Goal: Check status: Check status

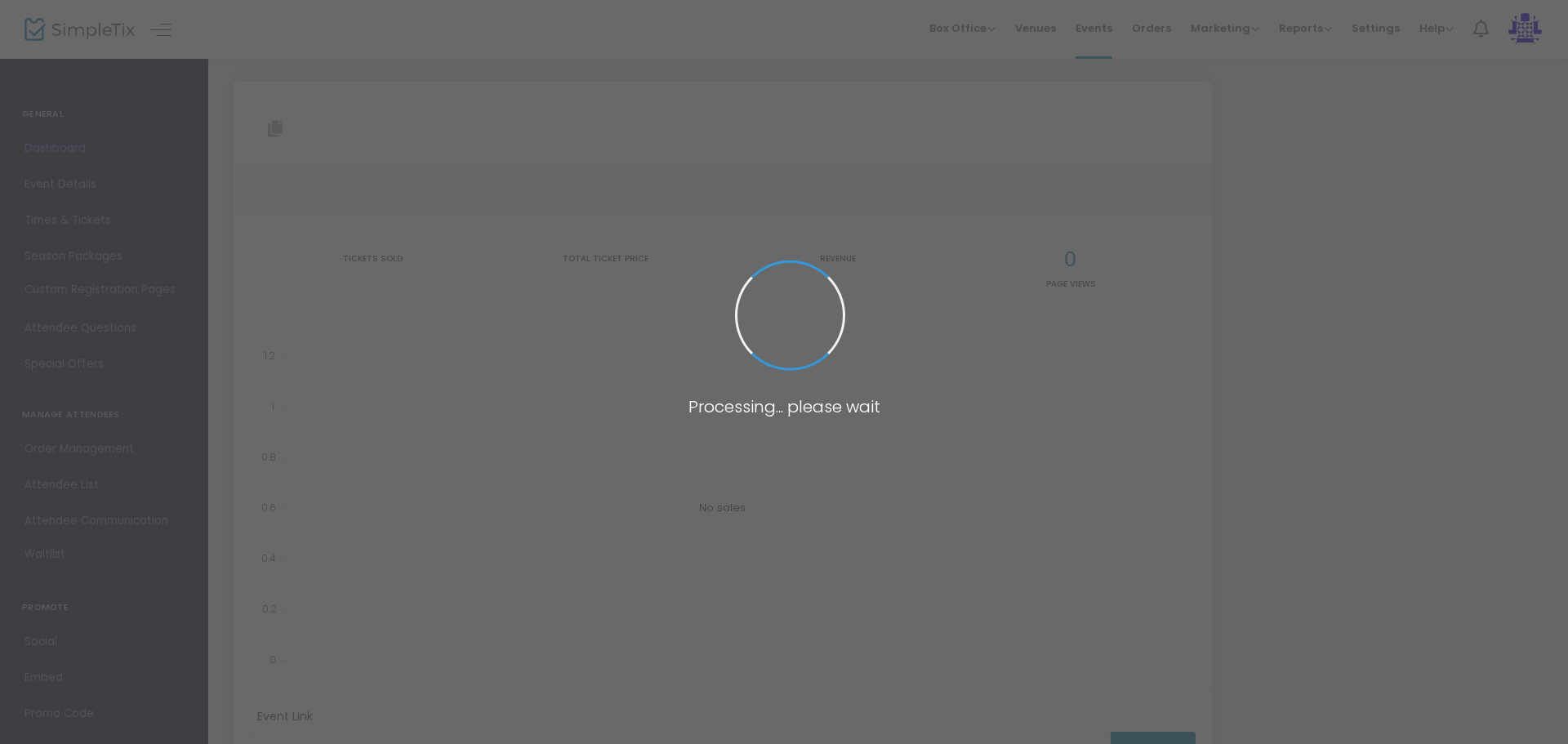
type input "[URL][DOMAIN_NAME]"
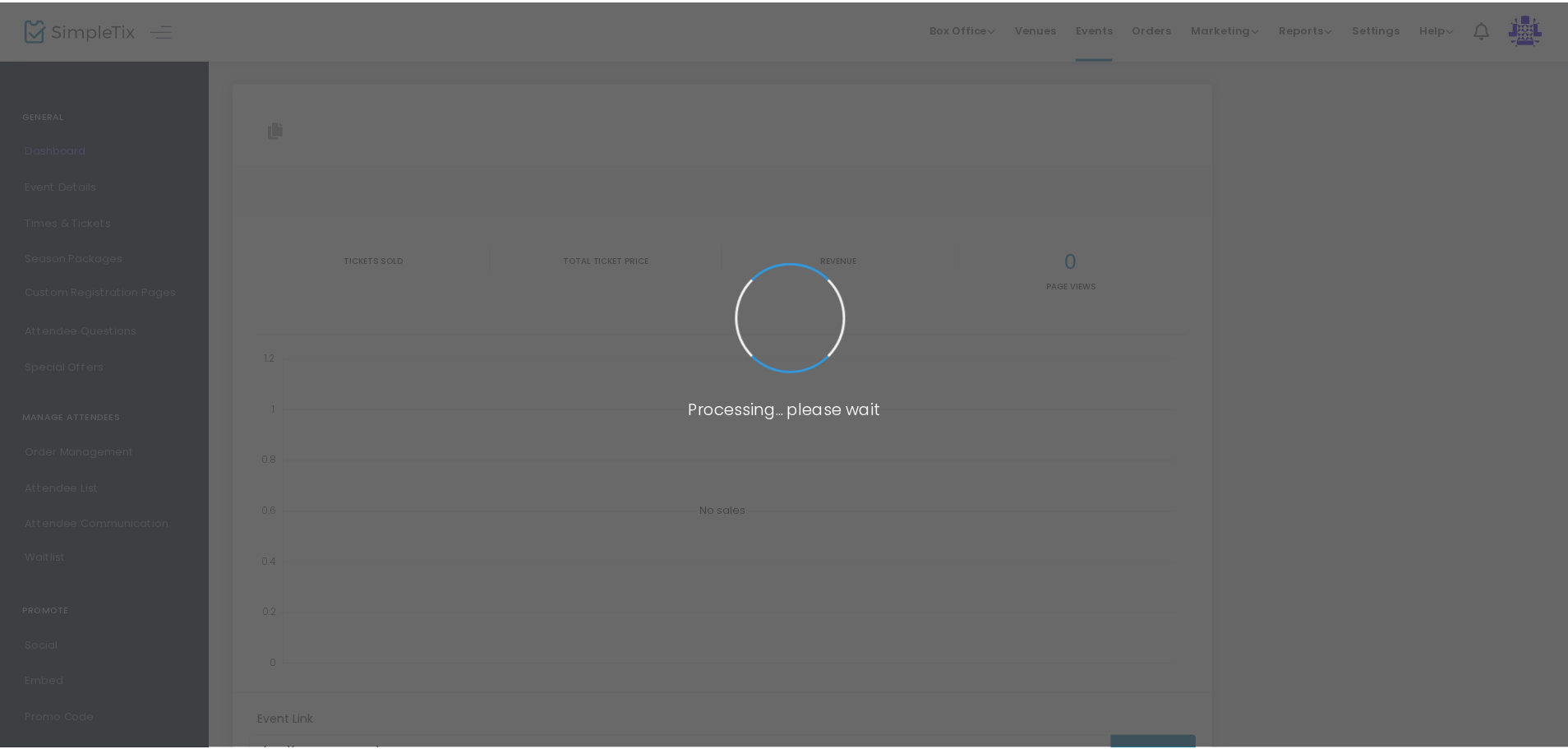
scroll to position [12, 0]
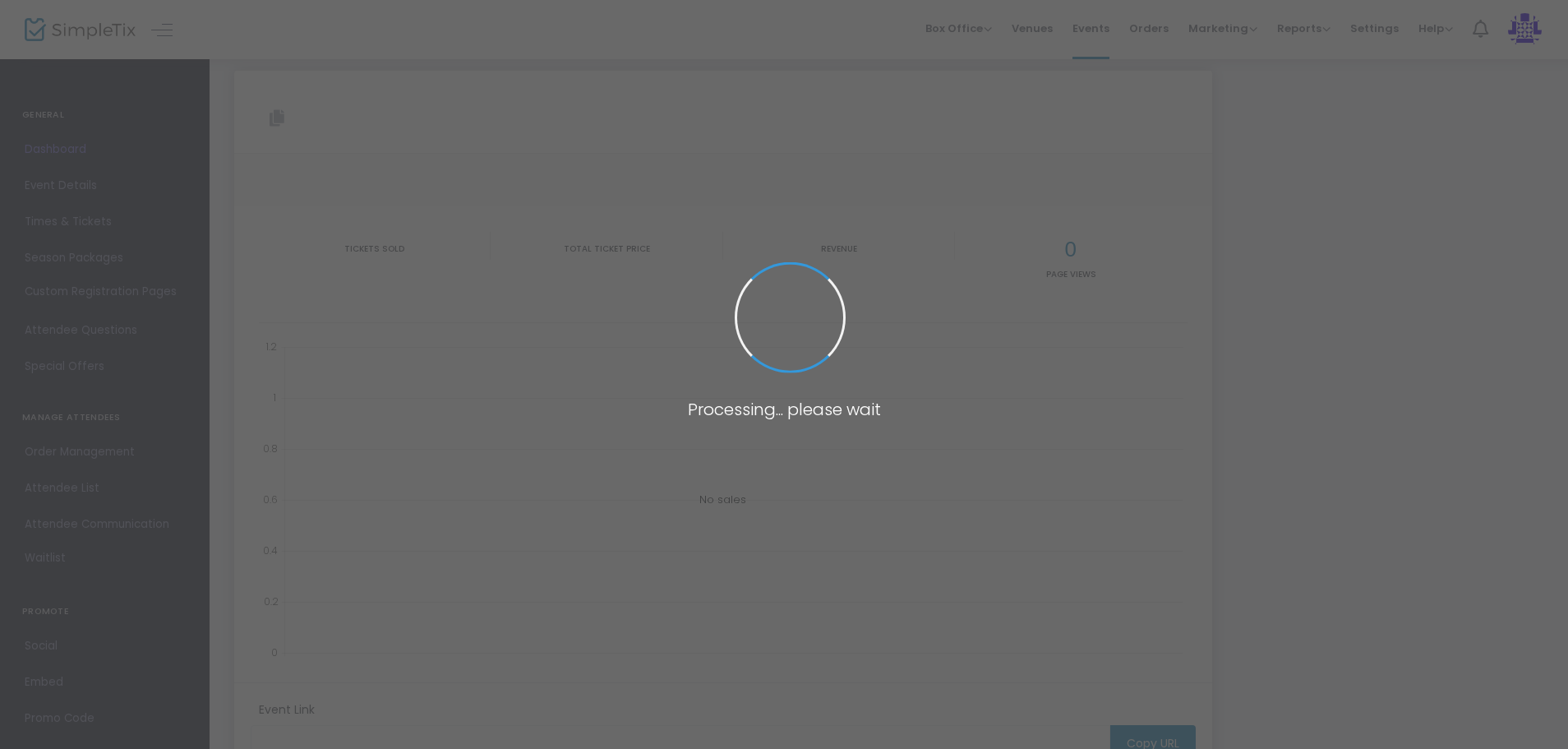
type input "[URL][DOMAIN_NAME]"
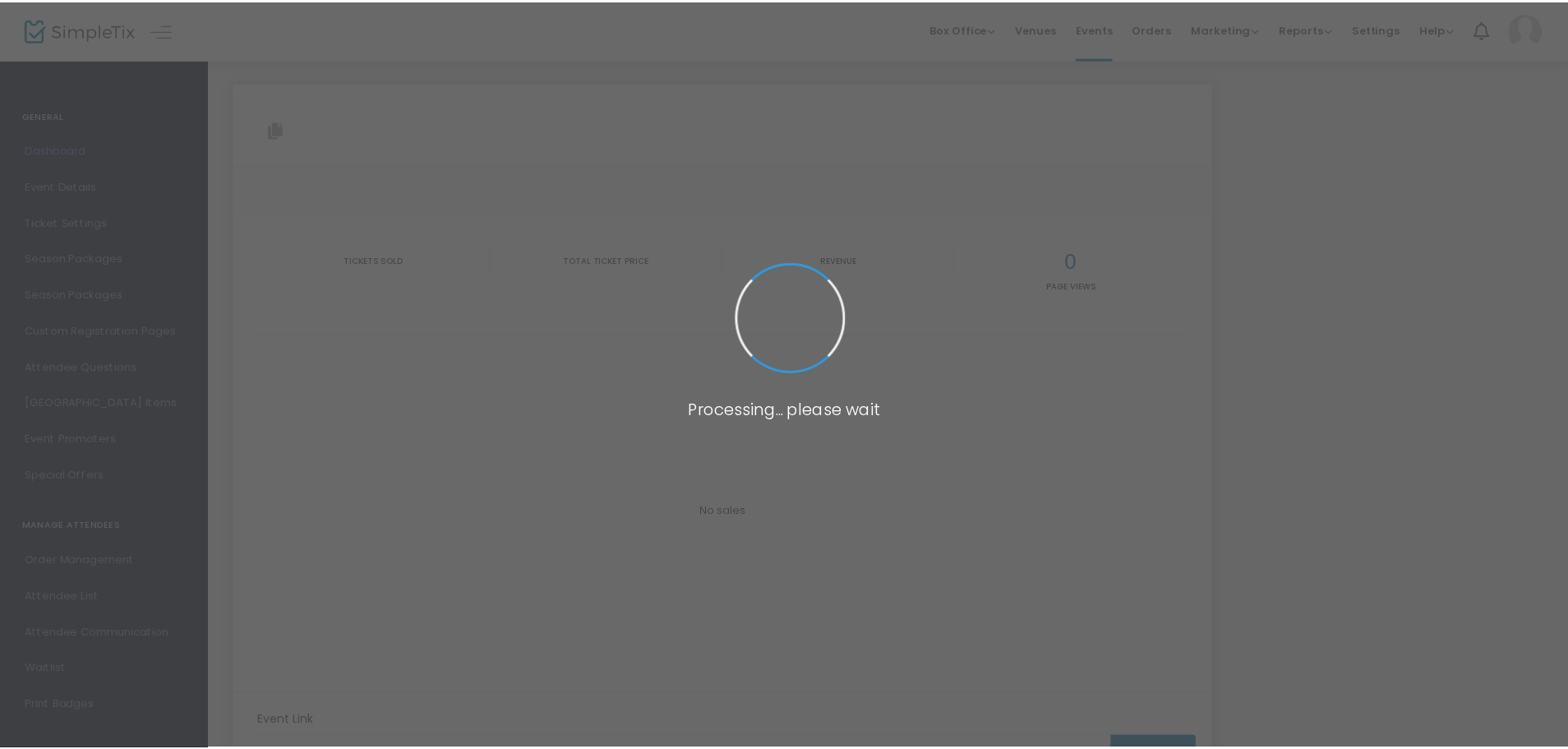
scroll to position [12, 0]
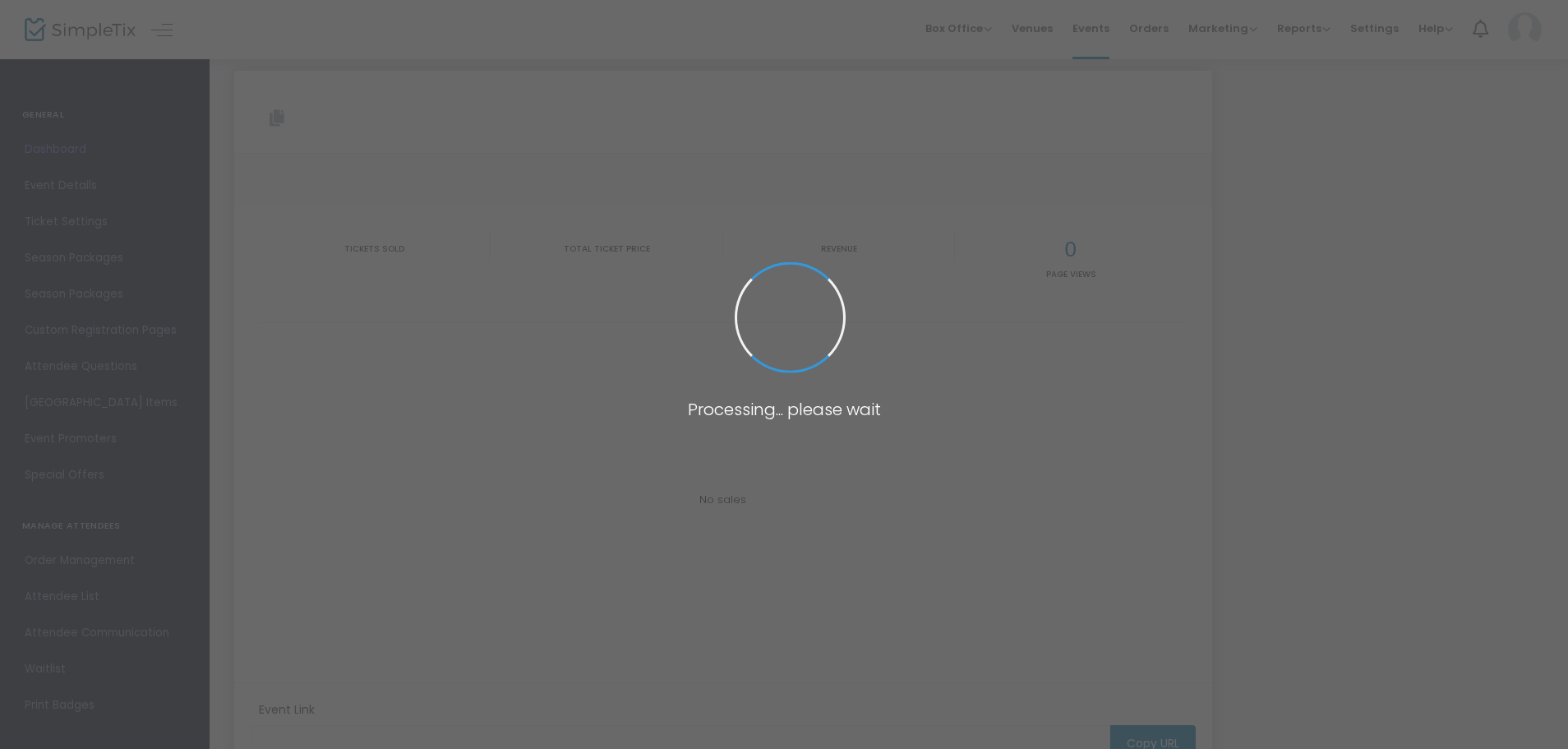
type input "[URL][DOMAIN_NAME]"
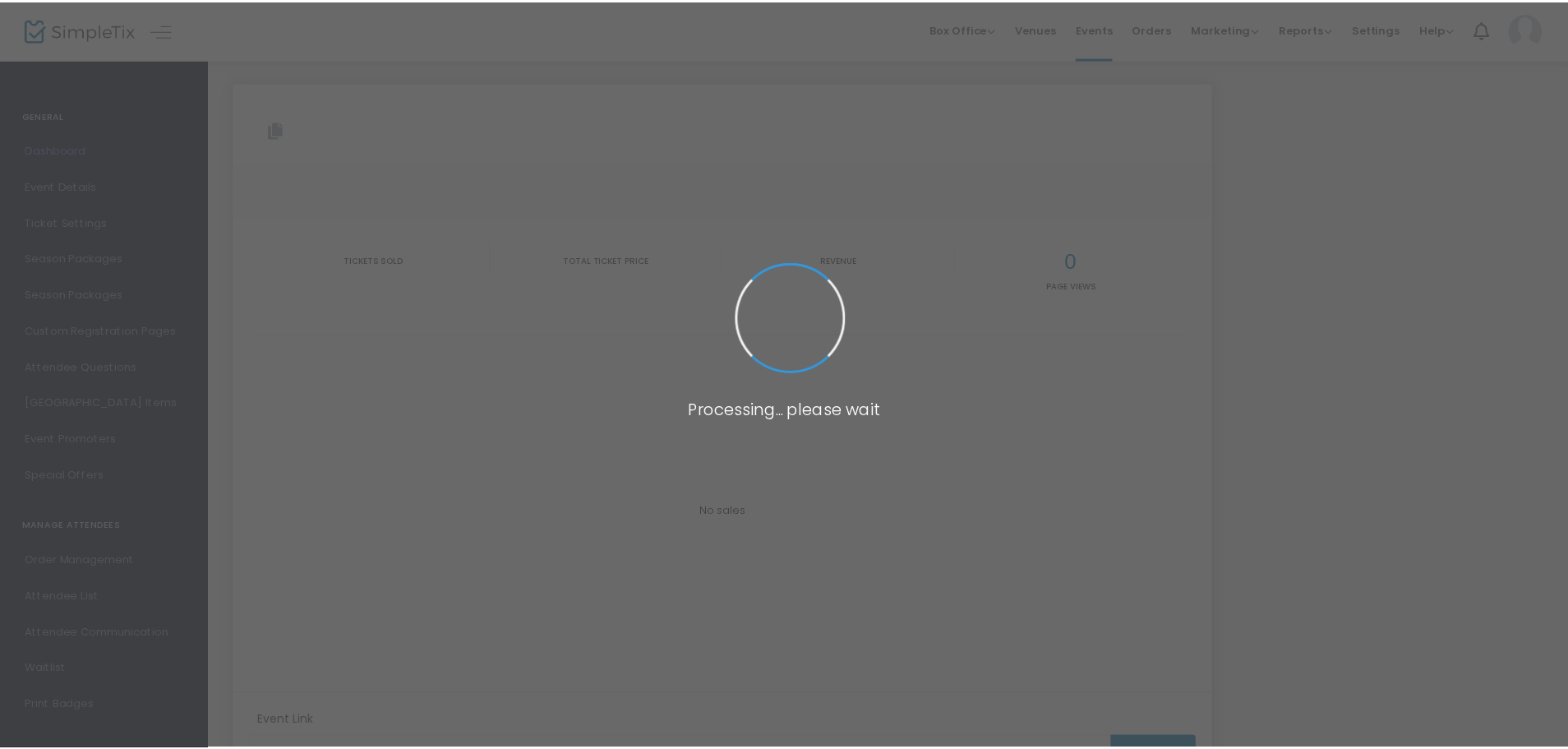
scroll to position [12, 0]
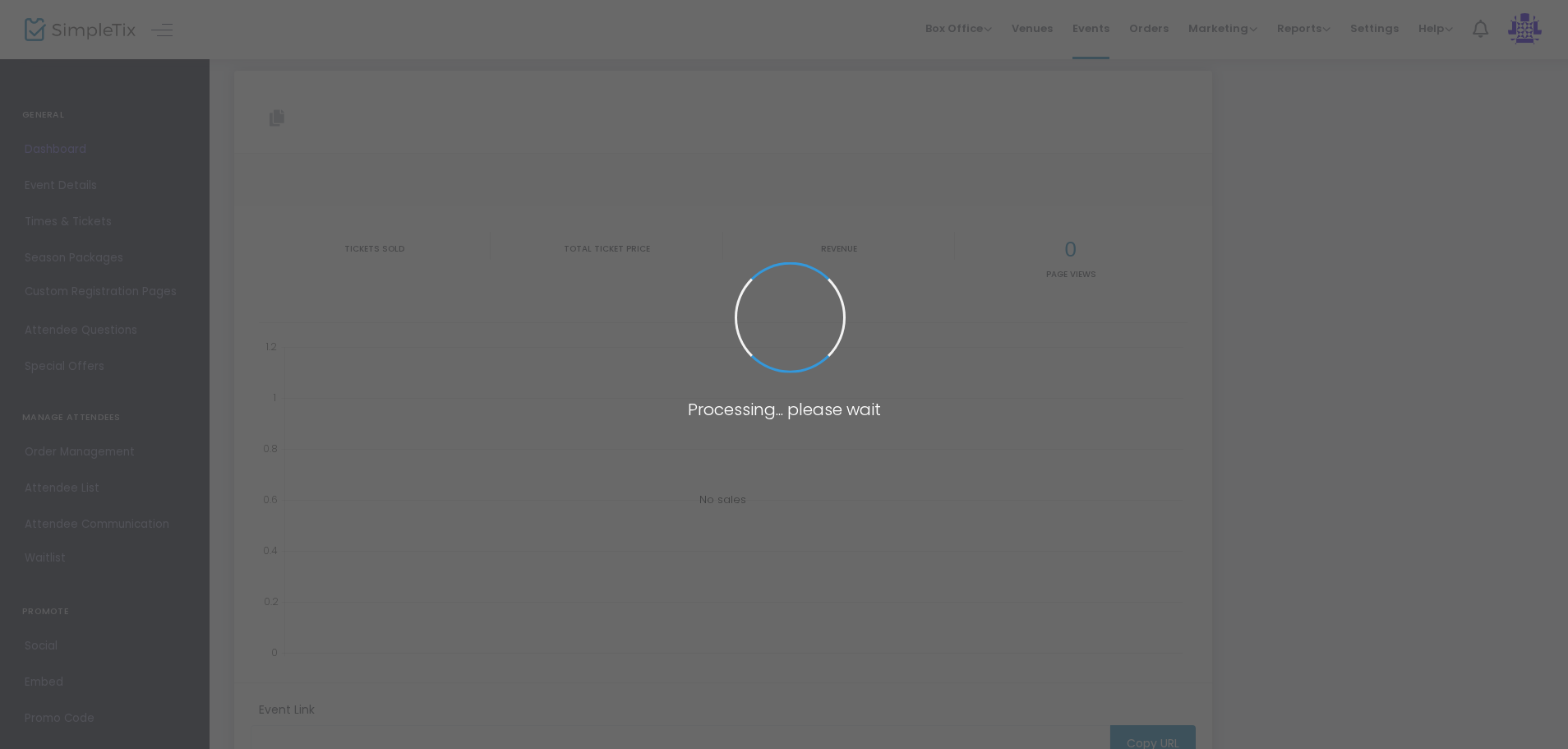
type input "[URL][DOMAIN_NAME]"
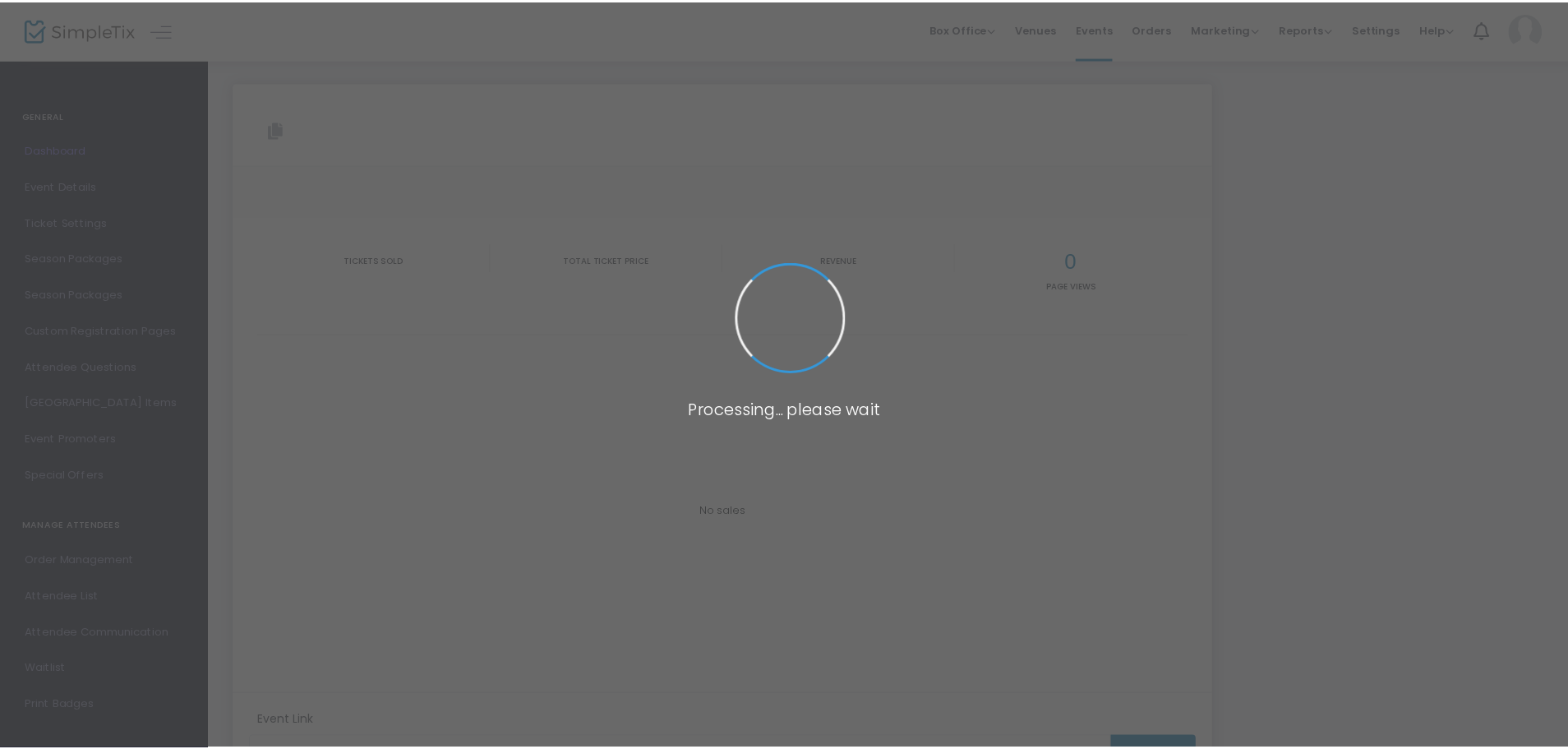
scroll to position [12, 0]
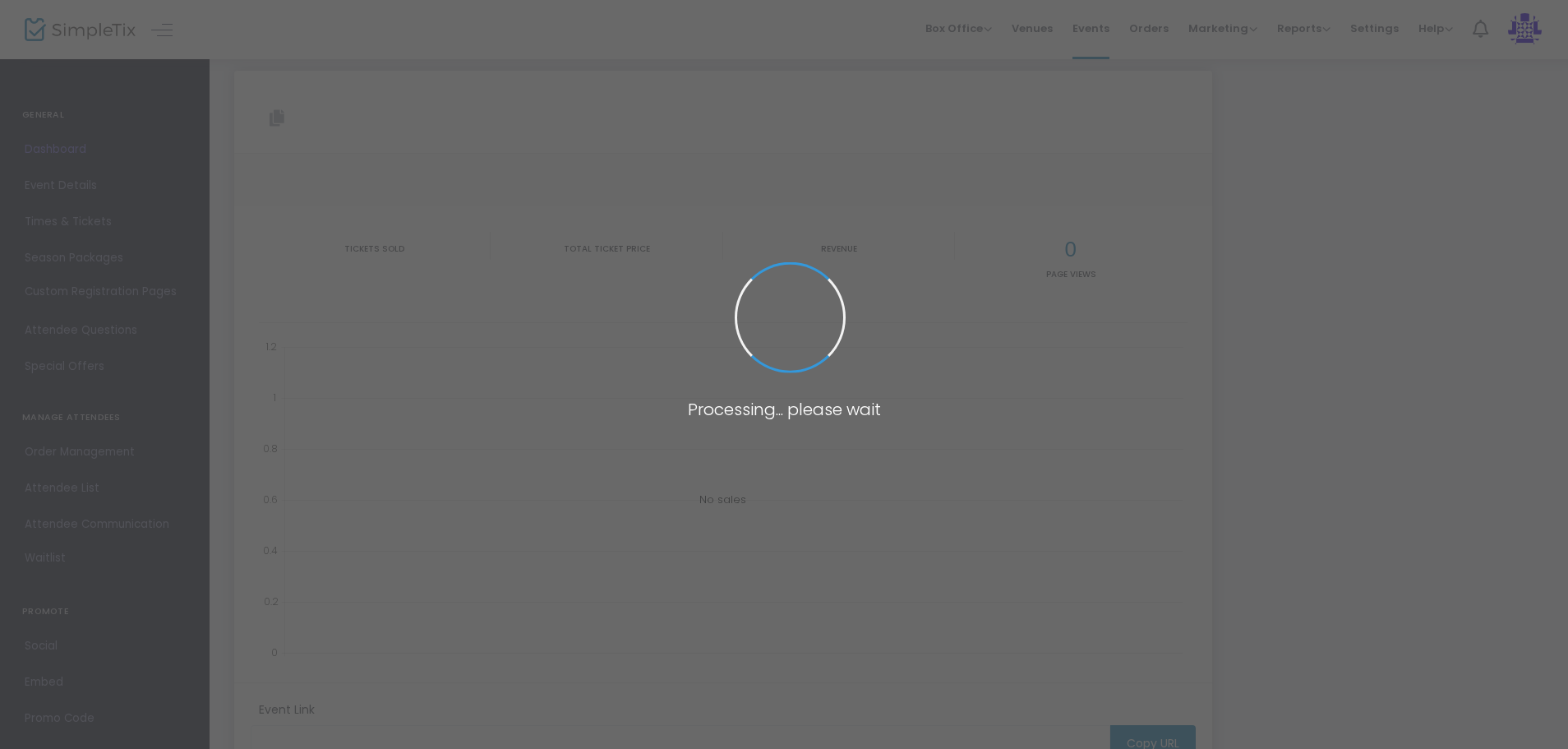
type input "[URL][DOMAIN_NAME]"
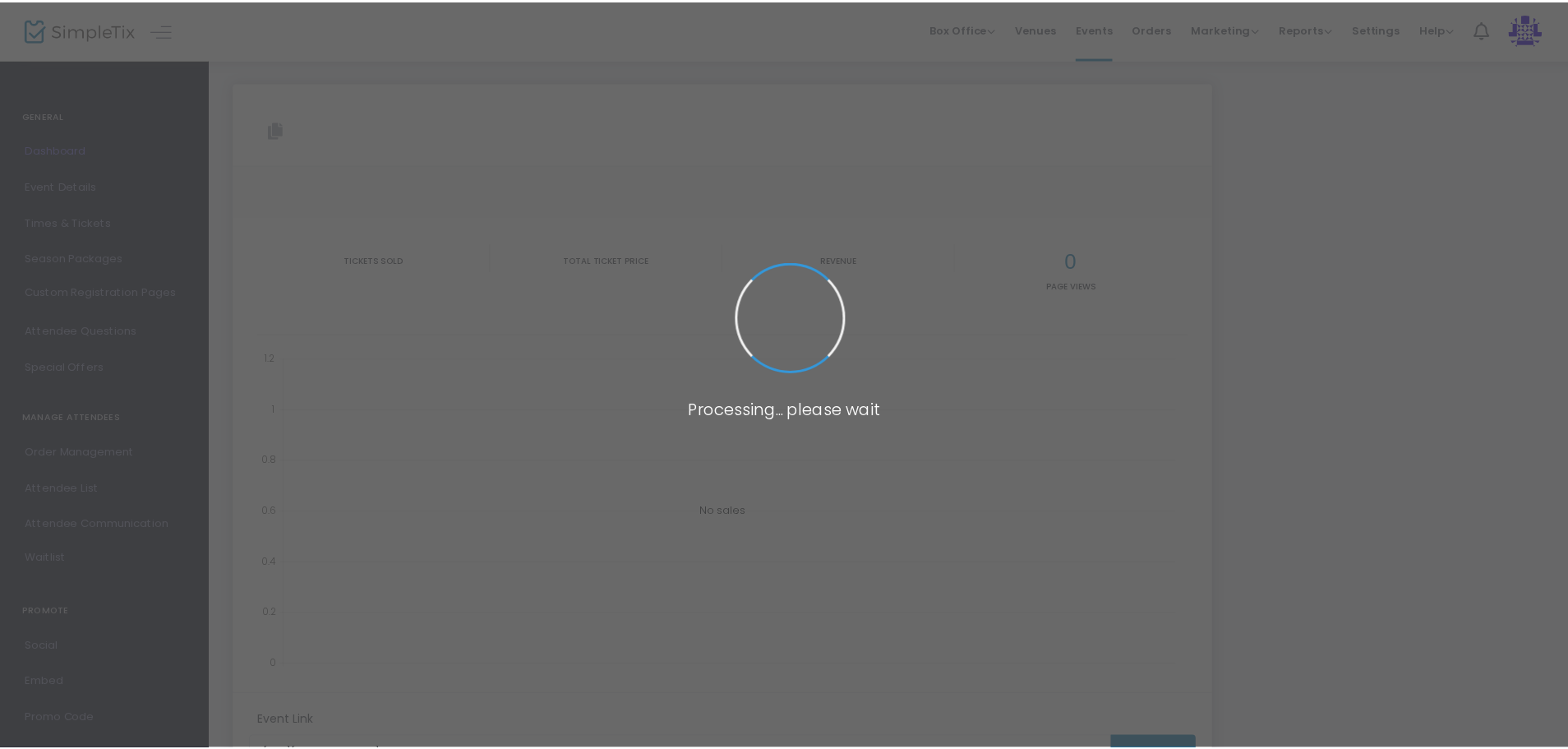
scroll to position [12, 0]
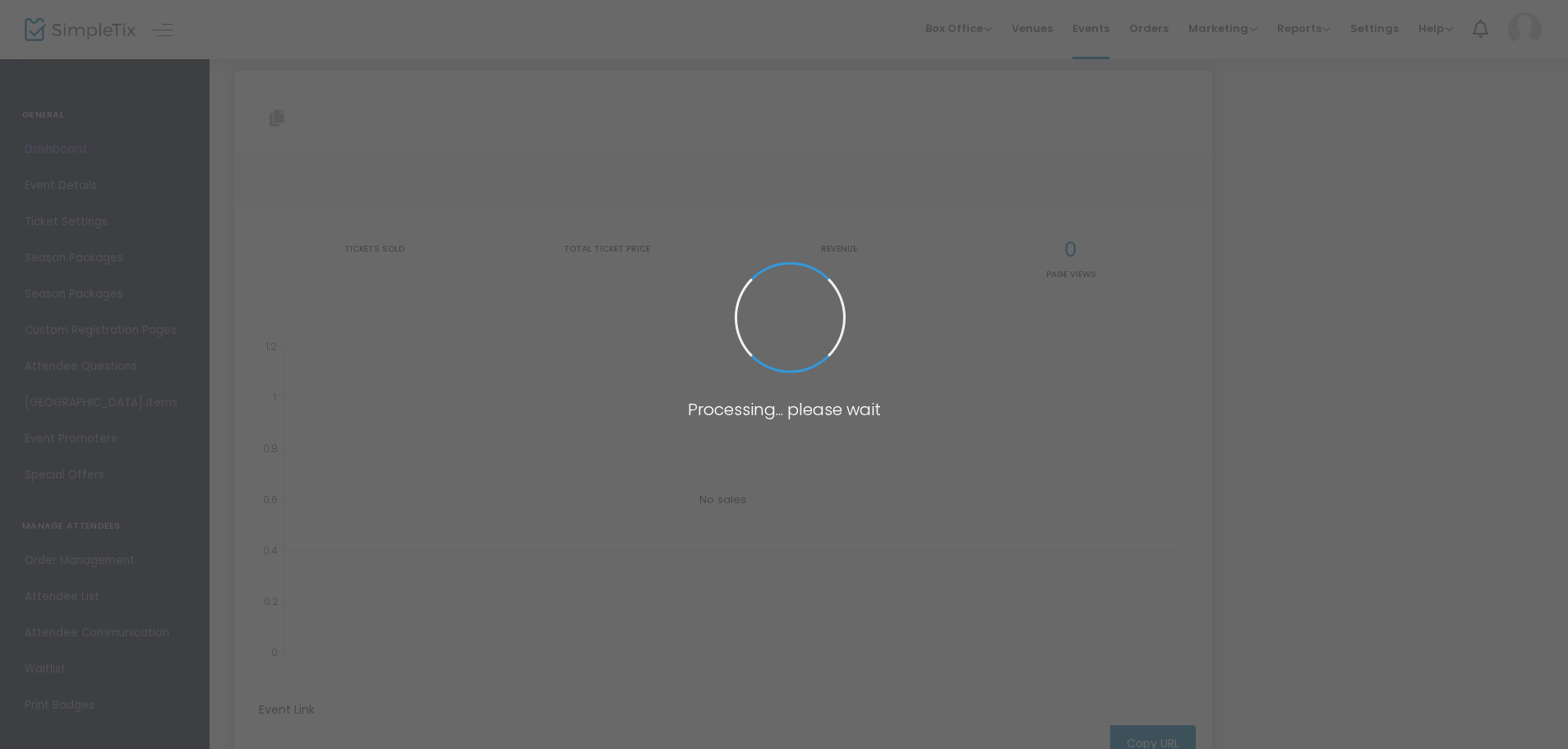
type input "[URL][DOMAIN_NAME]"
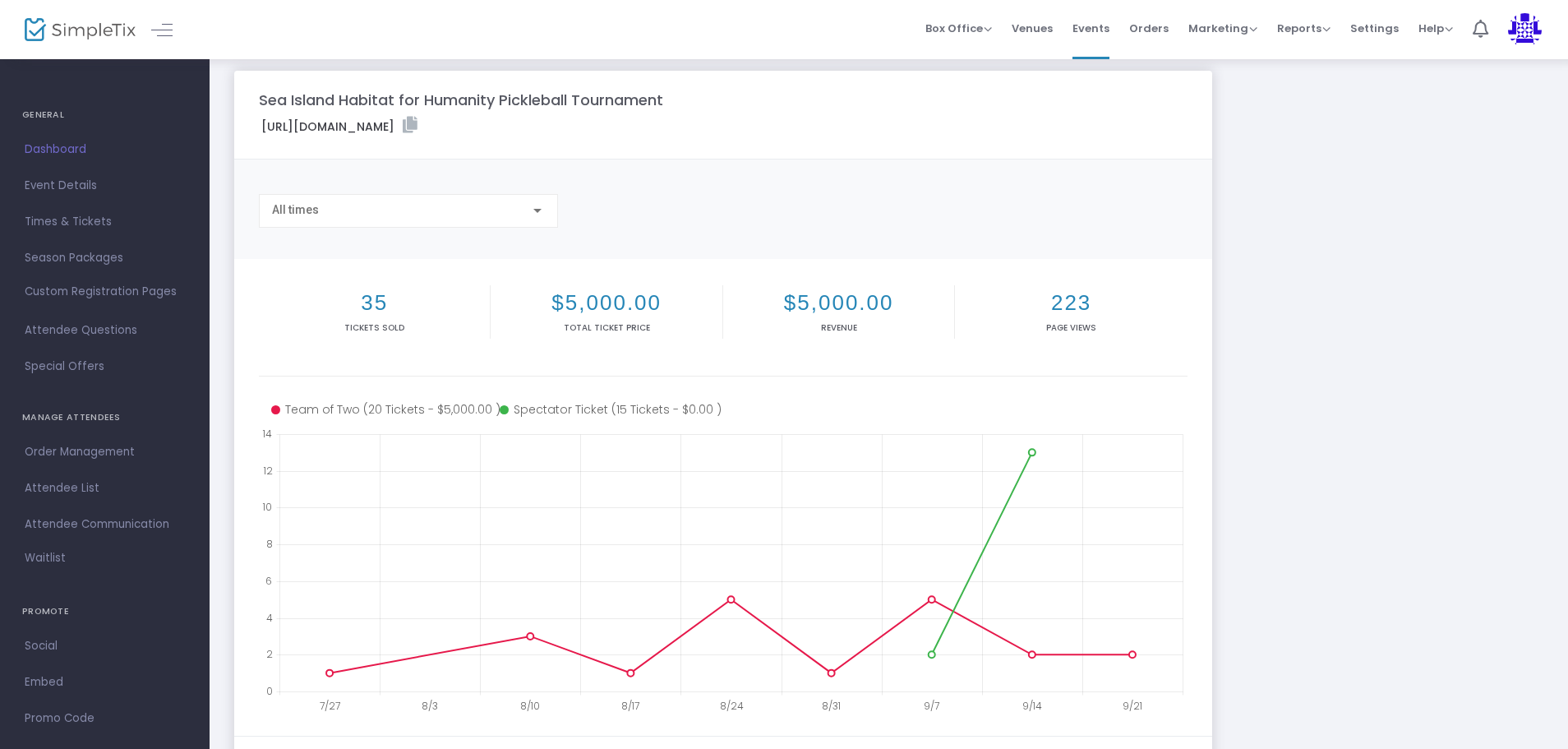
click at [1112, 345] on div "35 Tickets sold $5,000.00 Total Ticket Price $5,000.00 Revenue 223 Page Views" at bounding box center [723, 326] width 928 height 99
